Goal: Task Accomplishment & Management: Manage account settings

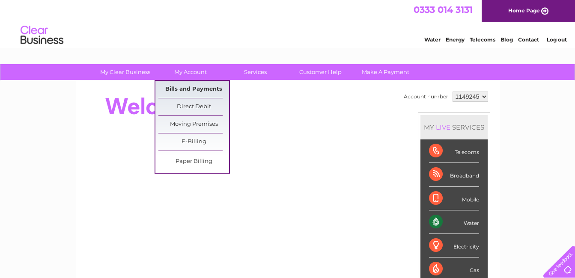
click at [194, 89] on link "Bills and Payments" at bounding box center [193, 89] width 71 height 17
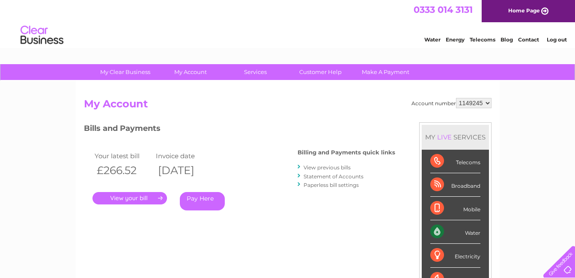
click at [155, 197] on link "." at bounding box center [129, 198] width 74 height 12
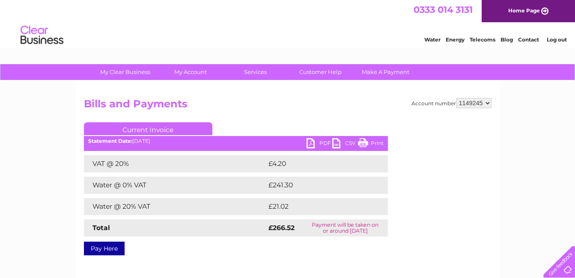
click at [319, 144] on link "PDF" at bounding box center [319, 144] width 26 height 12
